Goal: Information Seeking & Learning: Learn about a topic

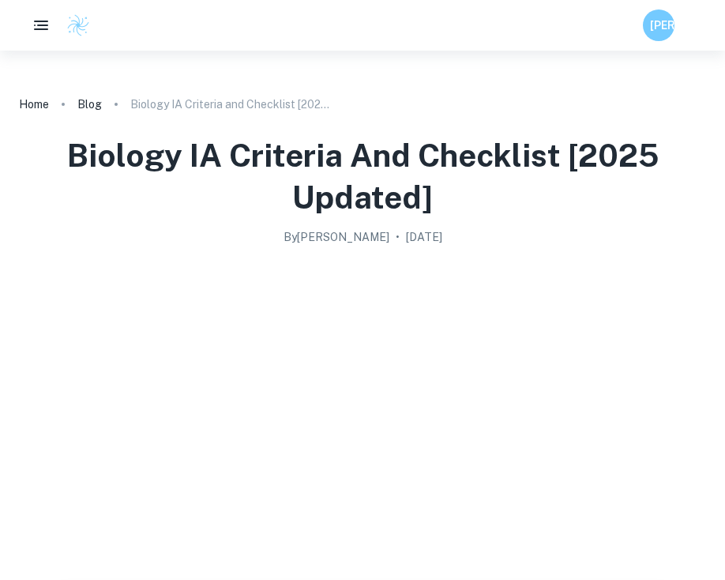
scroll to position [1343, 0]
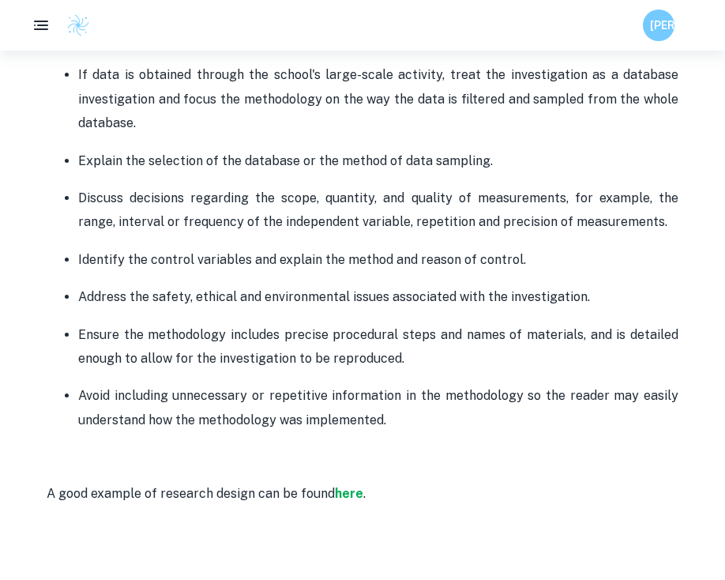
click at [239, 59] on ul "The research question must state the dependent and independent variables or two…" at bounding box center [363, 168] width 632 height 530
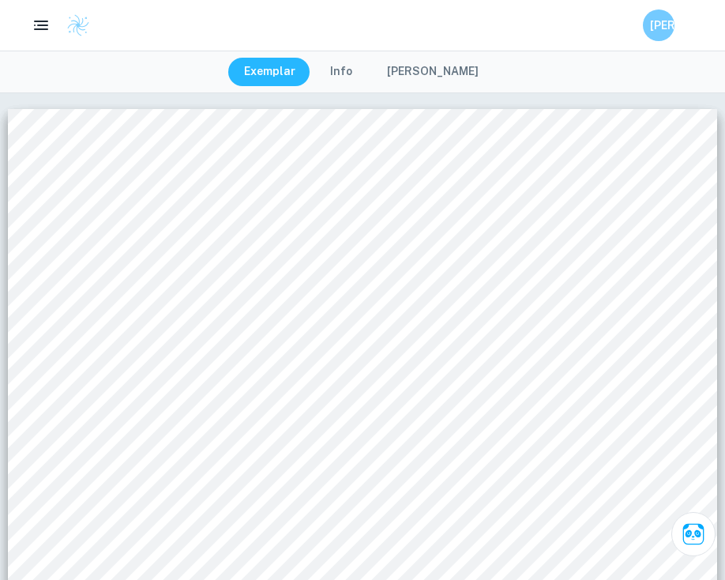
scroll to position [3533, 0]
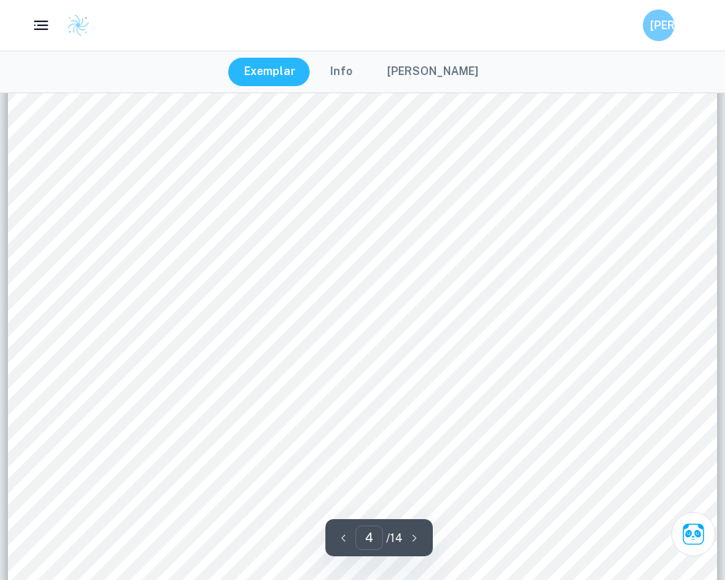
scroll to position [3437, 0]
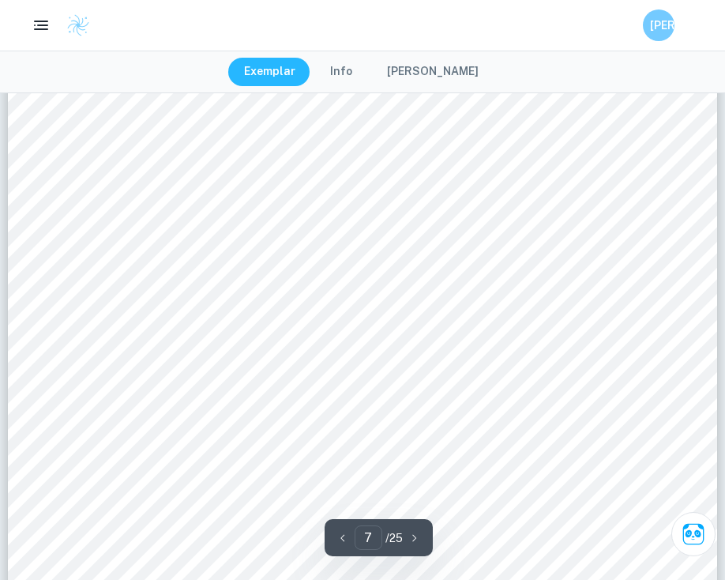
scroll to position [67, 0]
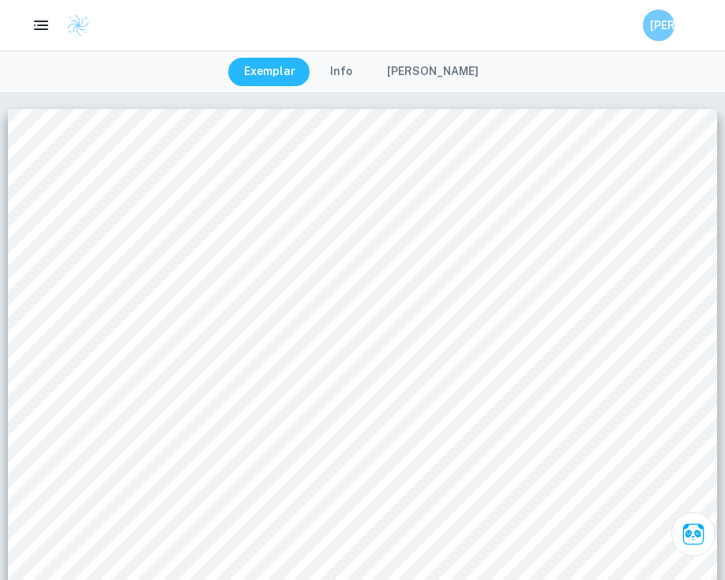
scroll to position [5675, 0]
